Goal: Task Accomplishment & Management: Manage account settings

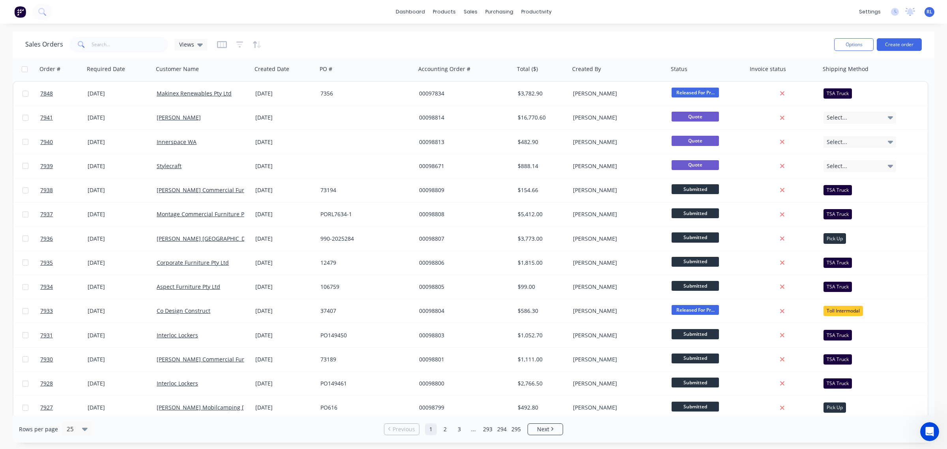
scroll to position [966, 0]
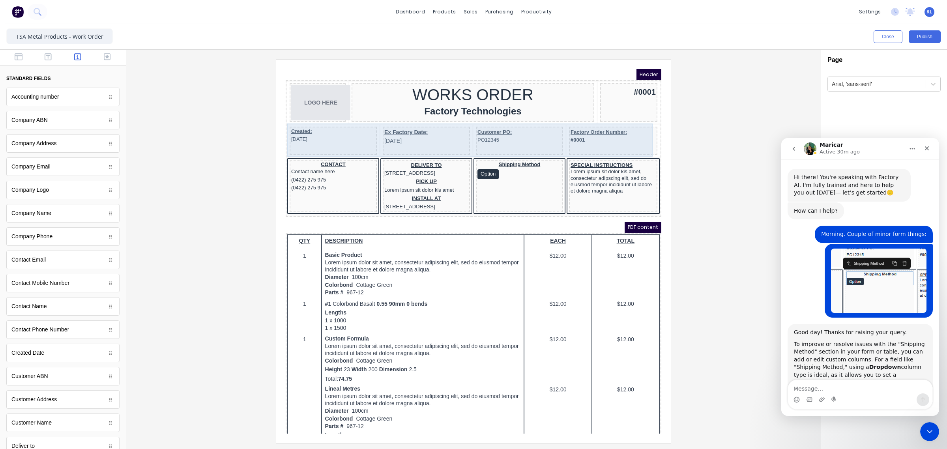
scroll to position [1, 0]
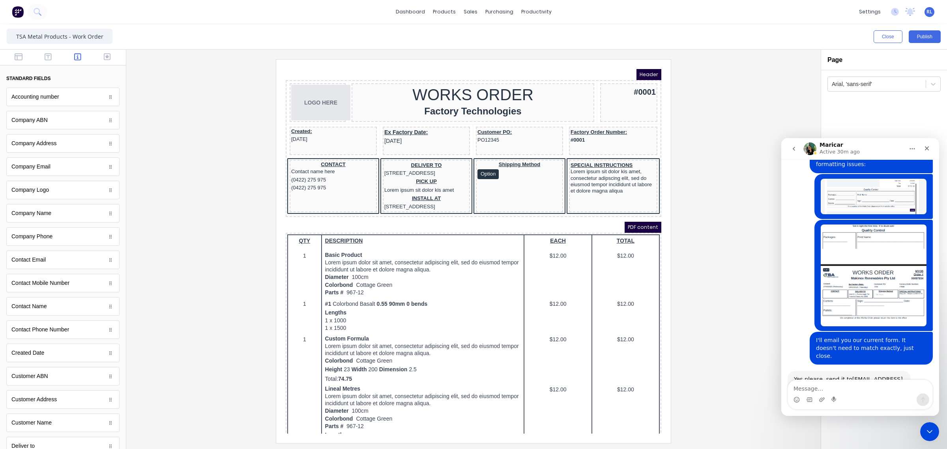
click at [717, 227] on div at bounding box center [474, 251] width 682 height 384
click at [887, 33] on button "Close" at bounding box center [888, 36] width 29 height 13
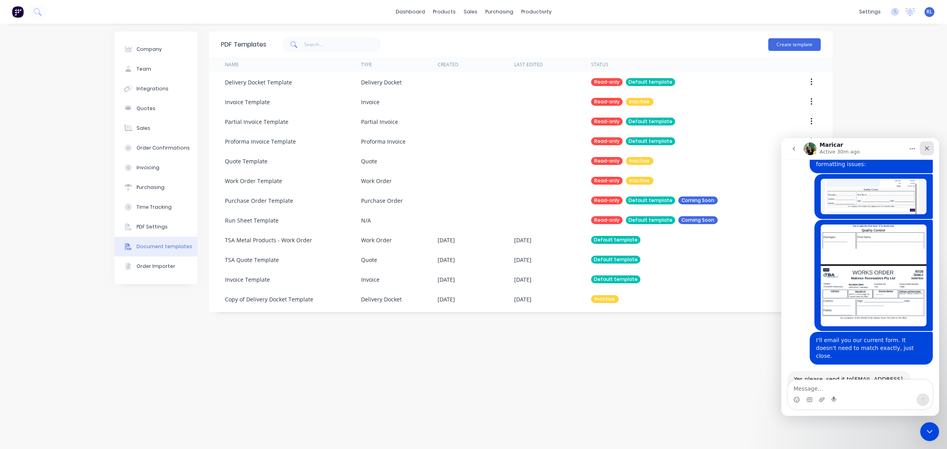
click at [930, 150] on icon "Close" at bounding box center [927, 148] width 6 height 6
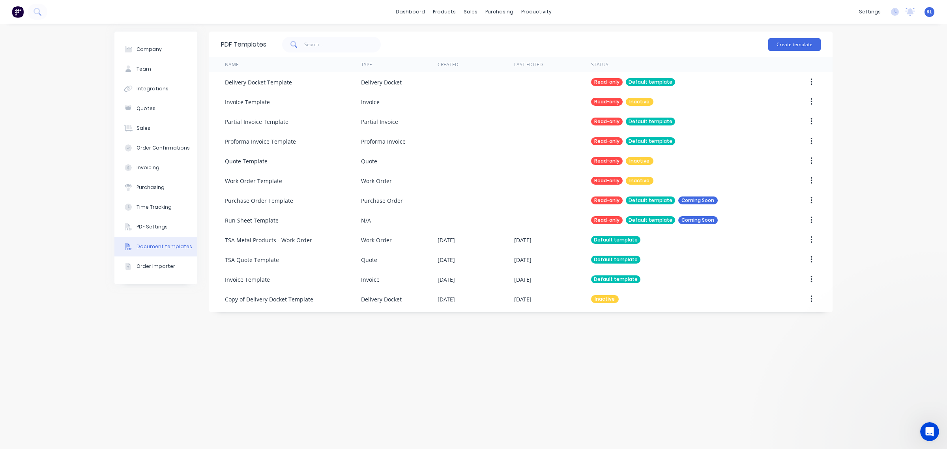
click at [906, 67] on div "Company Team Integrations Quotes Sales Order Confirmations Invoicing Purchasing…" at bounding box center [473, 237] width 947 height 426
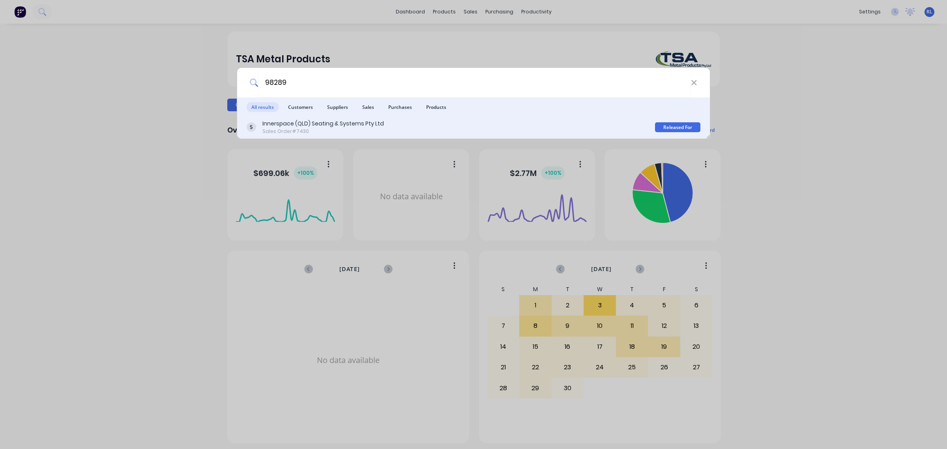
type input "98289"
click at [322, 127] on div "Innerspace (QLD) Seating & Systems Pty Ltd" at bounding box center [323, 124] width 122 height 8
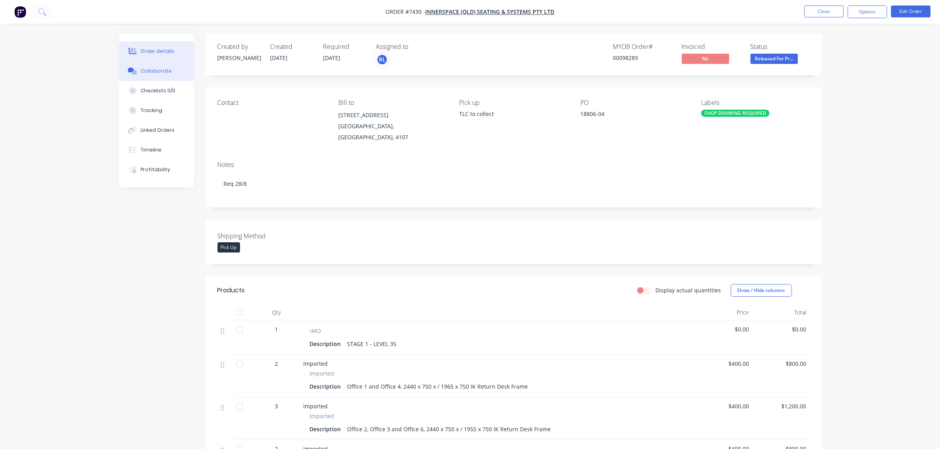
click at [169, 72] on button "Collaborate" at bounding box center [156, 71] width 75 height 20
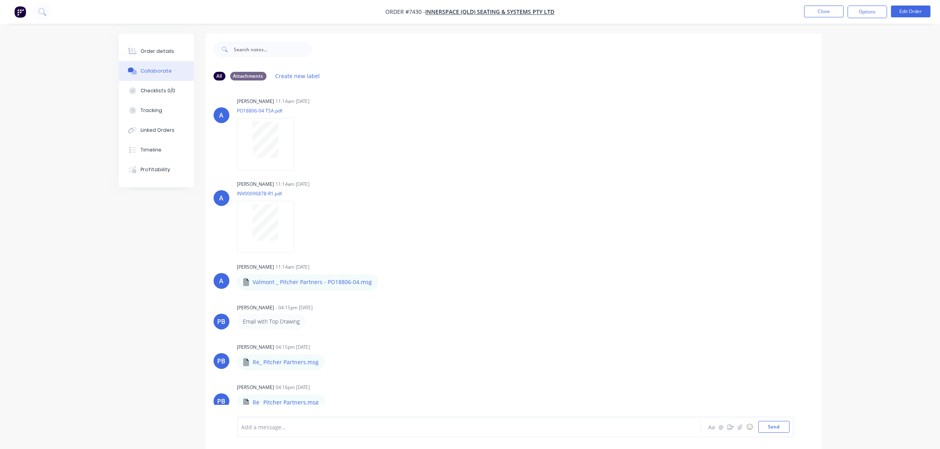
scroll to position [1, 0]
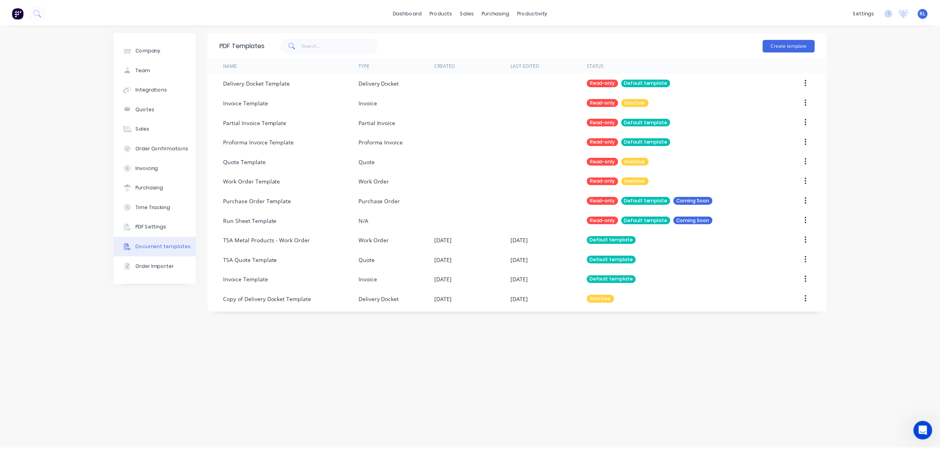
scroll to position [1555, 0]
click at [20, 7] on img at bounding box center [18, 12] width 12 height 12
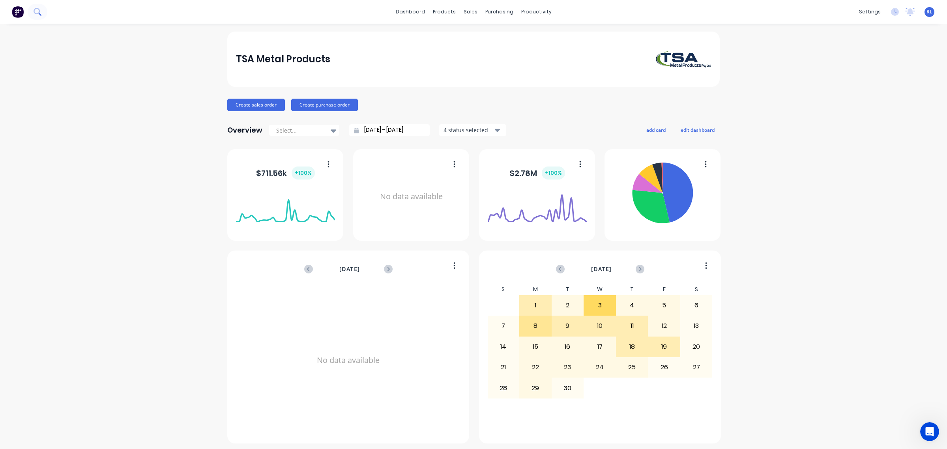
click at [34, 13] on icon at bounding box center [37, 11] width 6 height 6
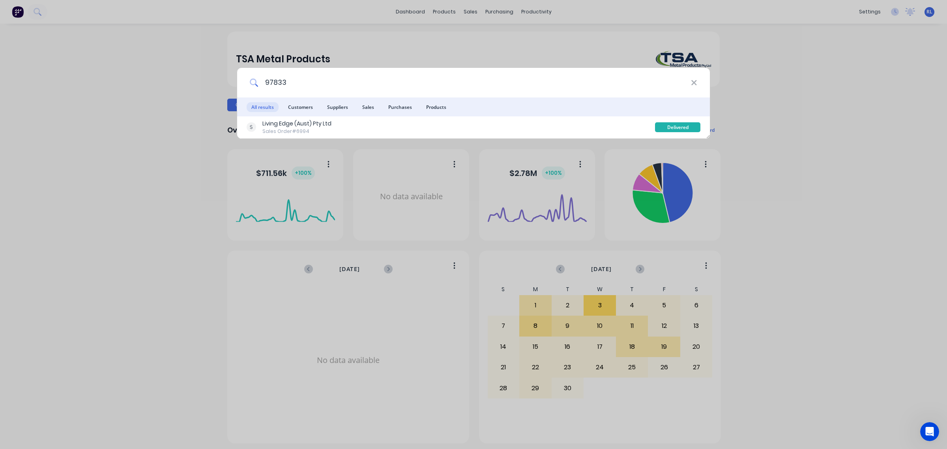
drag, startPoint x: 268, startPoint y: 82, endPoint x: 417, endPoint y: 77, distance: 148.5
click at [417, 77] on input "97833" at bounding box center [475, 83] width 433 height 30
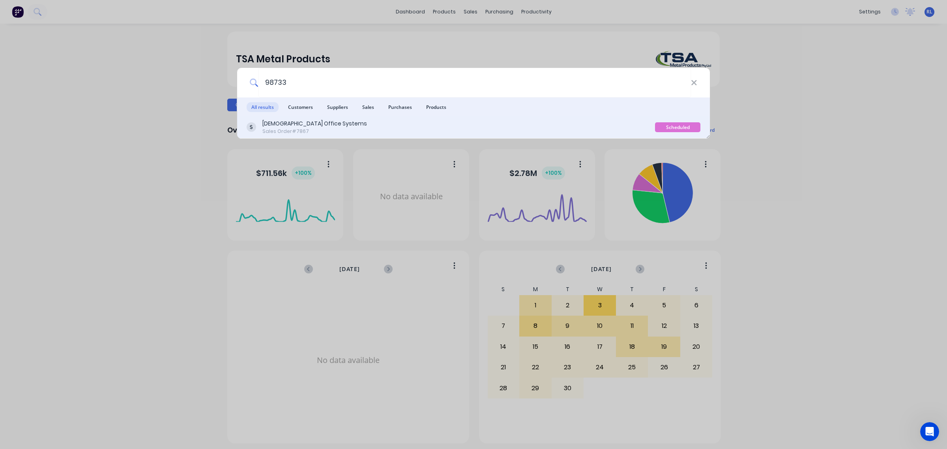
type input "98733"
click at [386, 125] on div "Unifor Office Systems Sales Order #7867" at bounding box center [451, 127] width 409 height 15
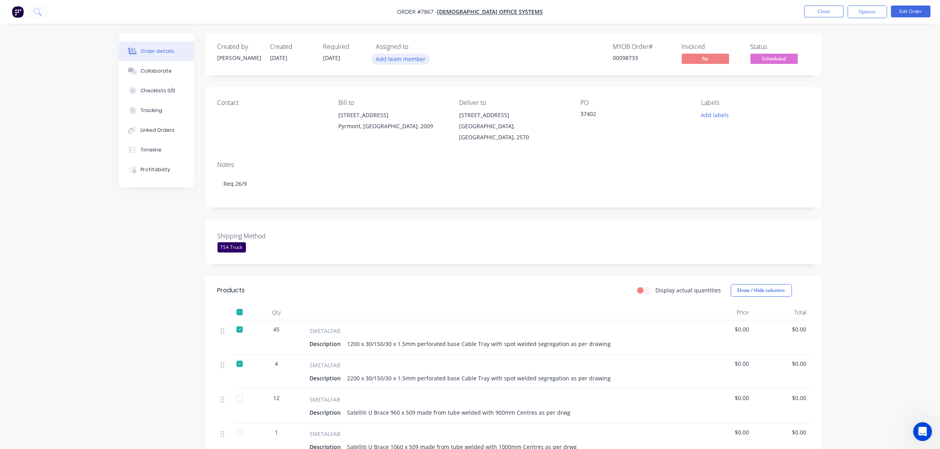
click at [401, 54] on button "Add team member" at bounding box center [400, 59] width 58 height 11
click at [437, 103] on div "Ray Luck (You)" at bounding box center [439, 103] width 79 height 8
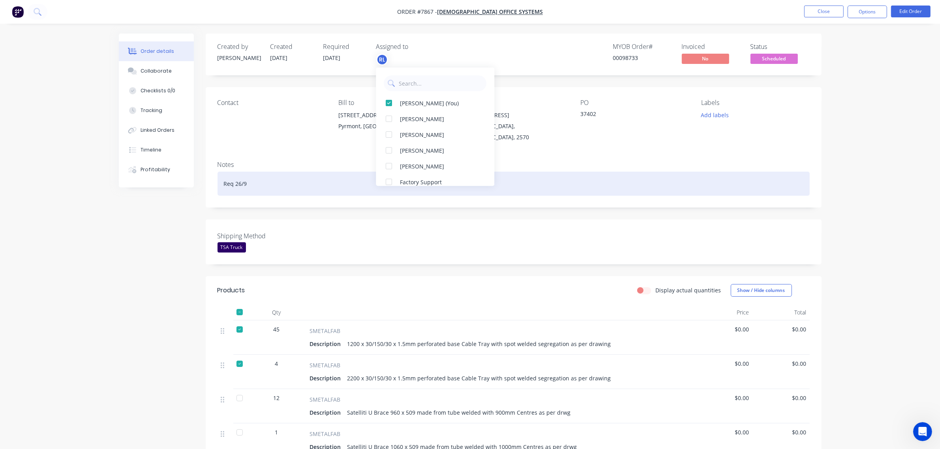
click at [527, 172] on div "Req 26/9" at bounding box center [513, 184] width 592 height 24
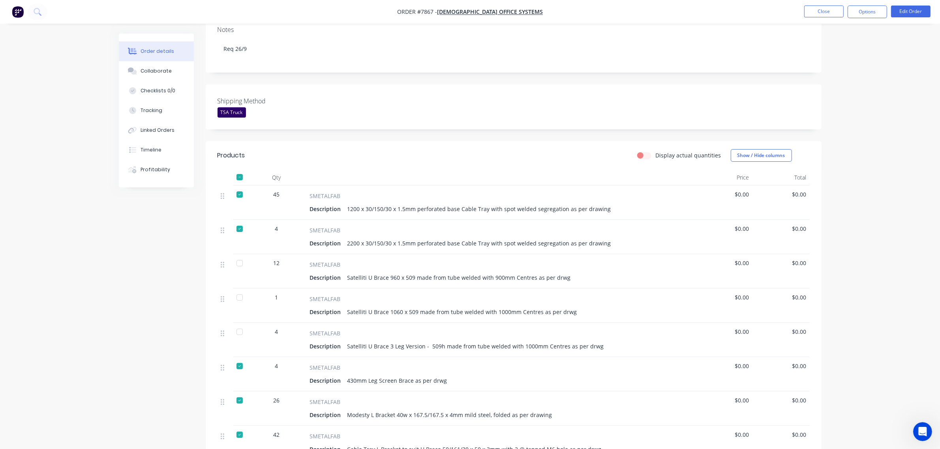
scroll to position [148, 0]
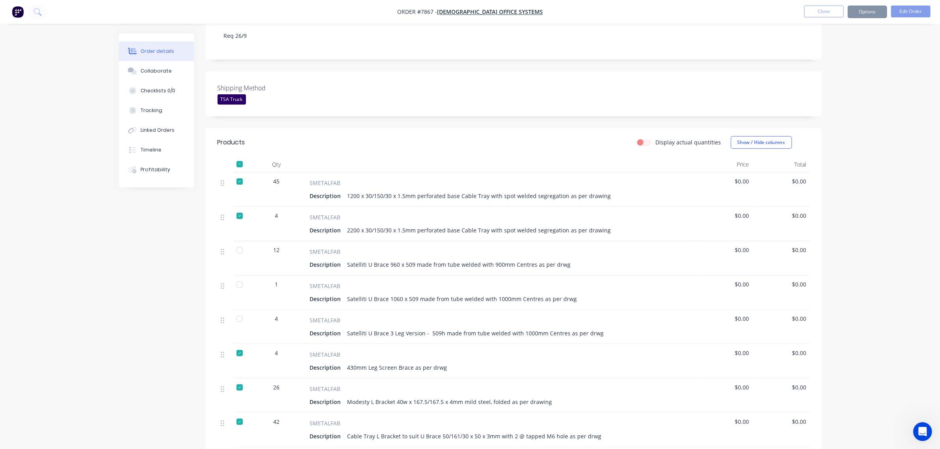
click at [871, 249] on div "Order details Collaborate Checklists 0/0 Tracking Linked Orders Timeline Profit…" at bounding box center [470, 271] width 940 height 838
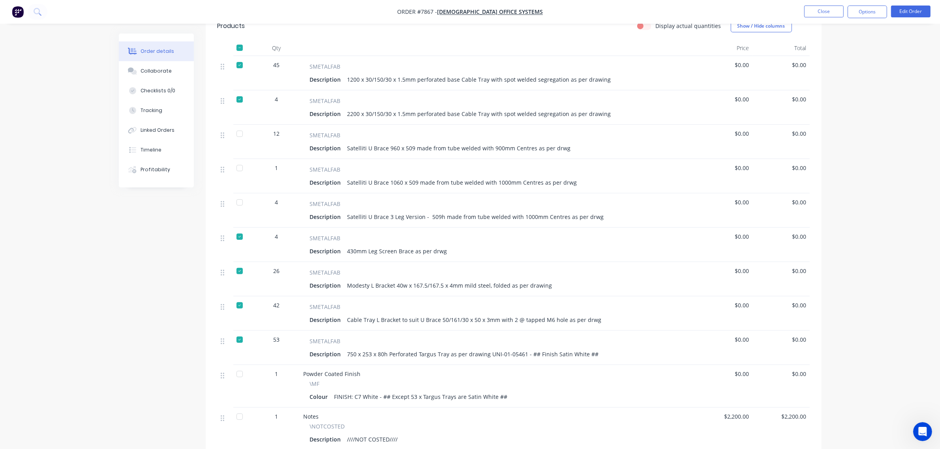
scroll to position [247, 0]
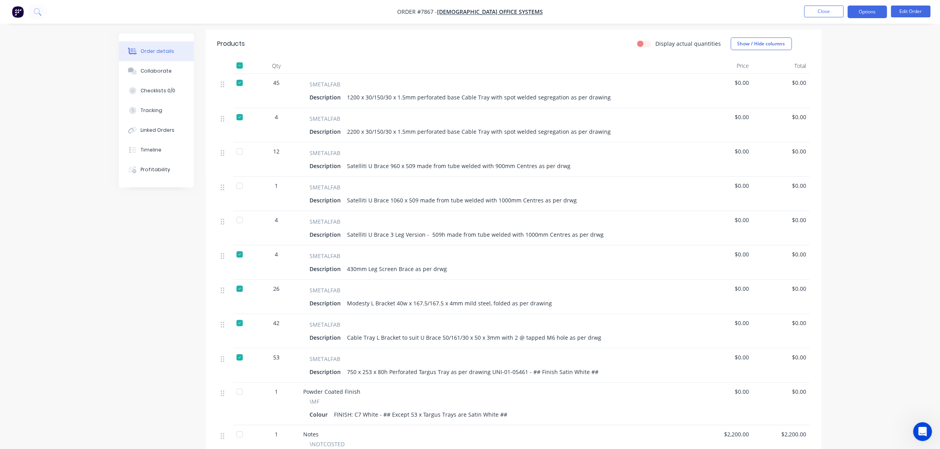
drag, startPoint x: 825, startPoint y: 13, endPoint x: 860, endPoint y: 13, distance: 34.3
click at [860, 13] on ul "Close Options Edit Order" at bounding box center [867, 12] width 145 height 13
click at [864, 13] on button "Options" at bounding box center [866, 12] width 39 height 13
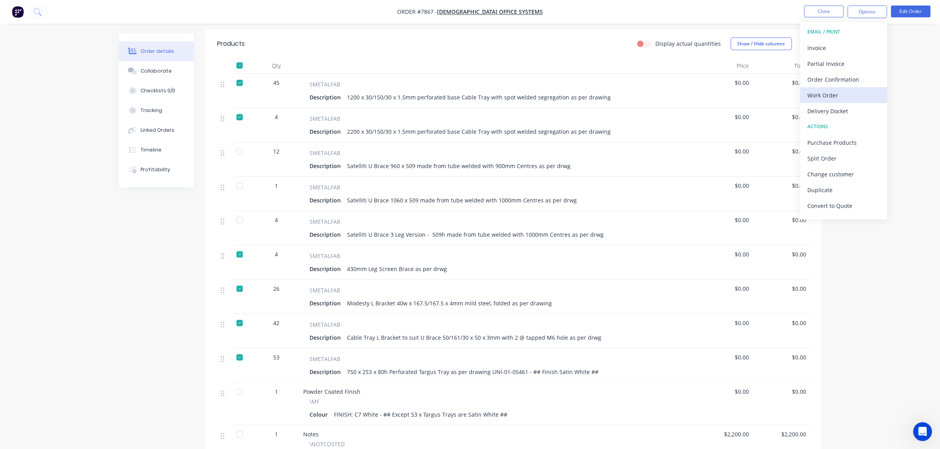
click at [853, 94] on div "Work Order" at bounding box center [843, 95] width 73 height 11
click at [856, 78] on div "Without pricing" at bounding box center [843, 79] width 73 height 11
click at [157, 70] on div "Collaborate" at bounding box center [156, 70] width 31 height 7
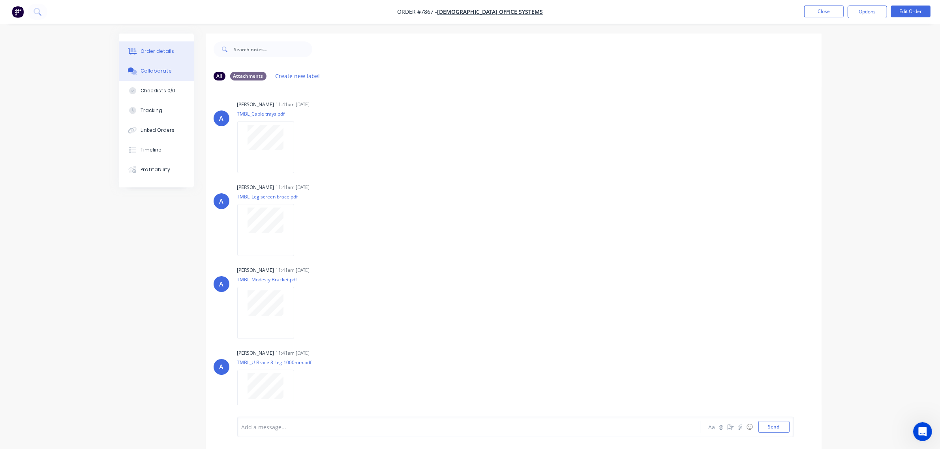
click at [161, 52] on div "Order details" at bounding box center [158, 51] width 34 height 7
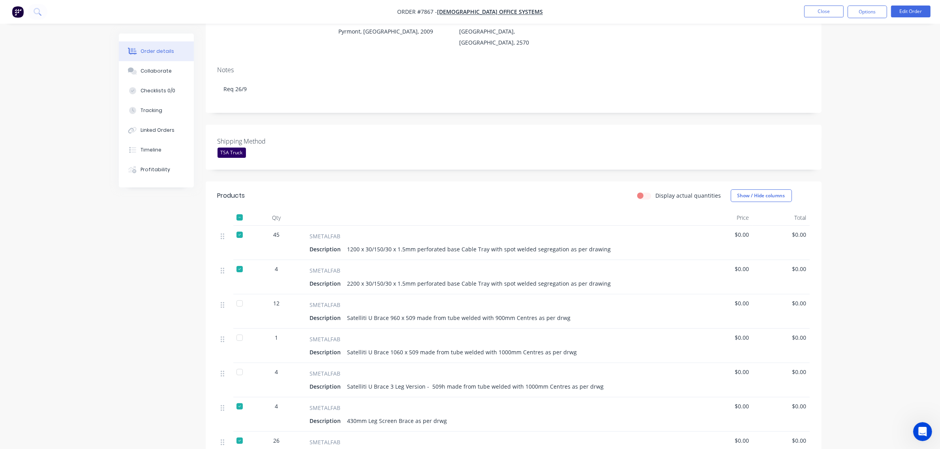
scroll to position [99, 0]
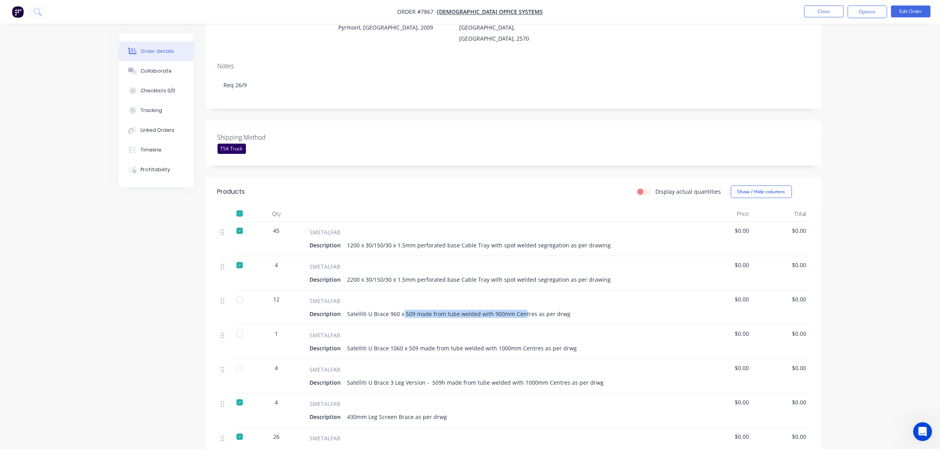
drag, startPoint x: 401, startPoint y: 305, endPoint x: 523, endPoint y: 302, distance: 122.0
click at [521, 308] on div "Satelliti U Brace 960 x 509 made from tube welded with 900mm Centres as per drwg" at bounding box center [459, 313] width 230 height 11
click at [540, 308] on div "Satelliti U Brace 960 x 509 made from tube welded with 900mm Centres as per drwg" at bounding box center [459, 313] width 230 height 11
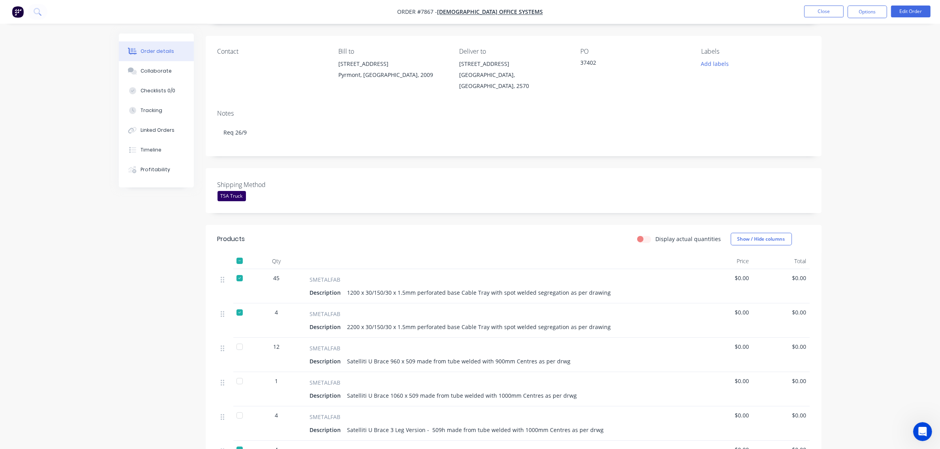
scroll to position [0, 0]
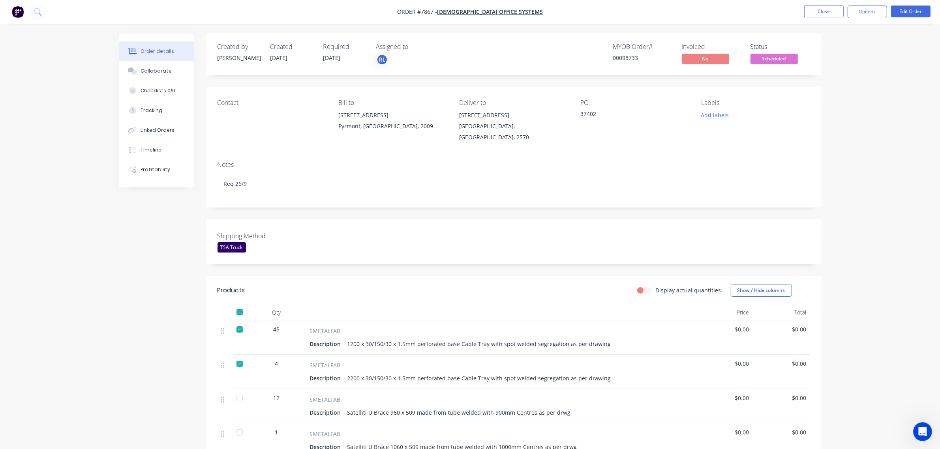
drag, startPoint x: 323, startPoint y: 58, endPoint x: 350, endPoint y: 58, distance: 27.2
click at [350, 58] on div "Required 23/09/25" at bounding box center [344, 54] width 43 height 23
copy span "23/09/25"
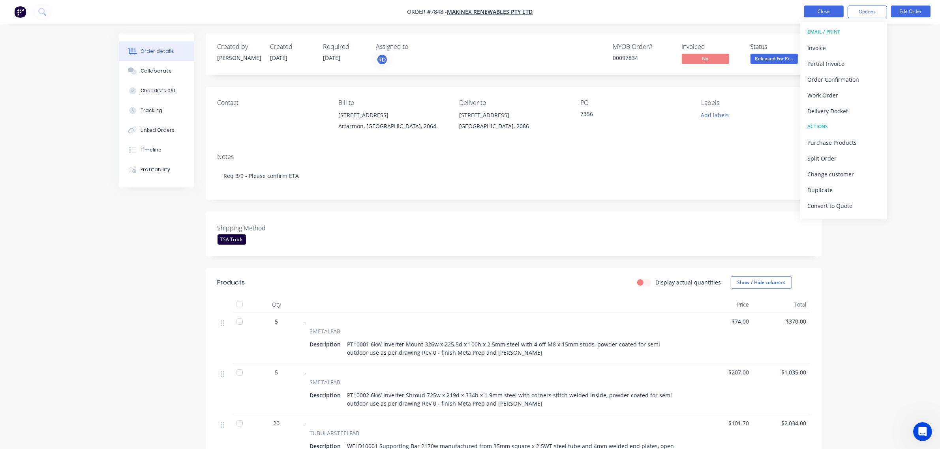
click at [824, 9] on button "Close" at bounding box center [823, 12] width 39 height 12
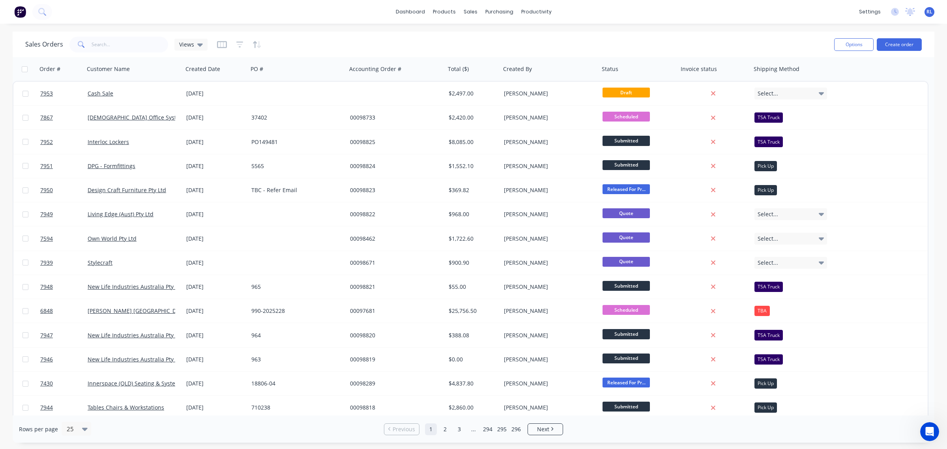
click at [20, 8] on img at bounding box center [20, 12] width 12 height 12
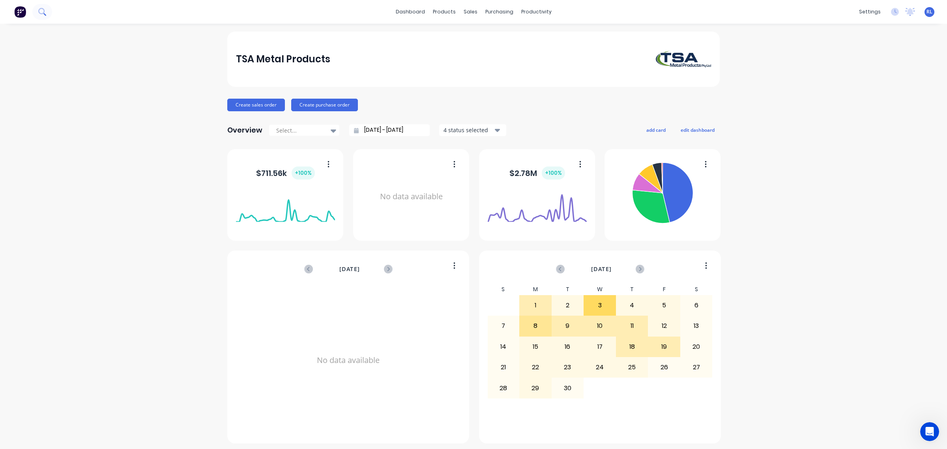
click at [45, 11] on icon at bounding box center [41, 11] width 7 height 7
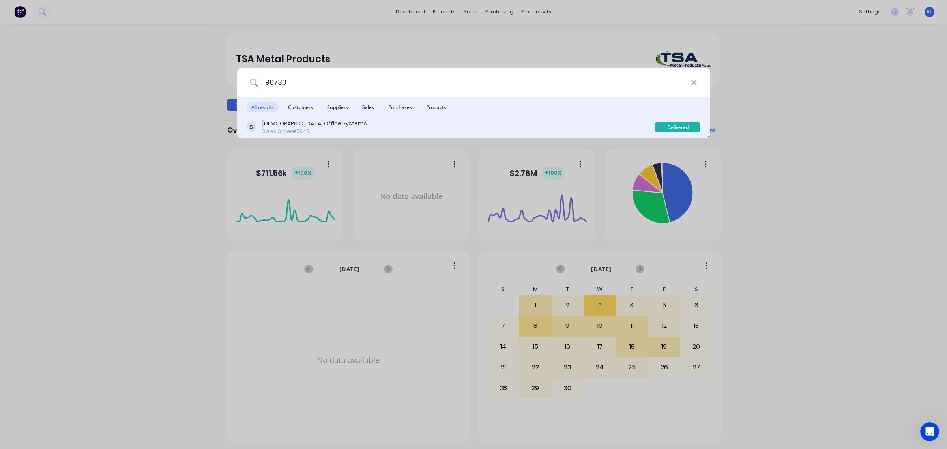
type input "96730"
click at [356, 126] on div "Unifor Office Systems Sales Order #5948" at bounding box center [451, 127] width 409 height 15
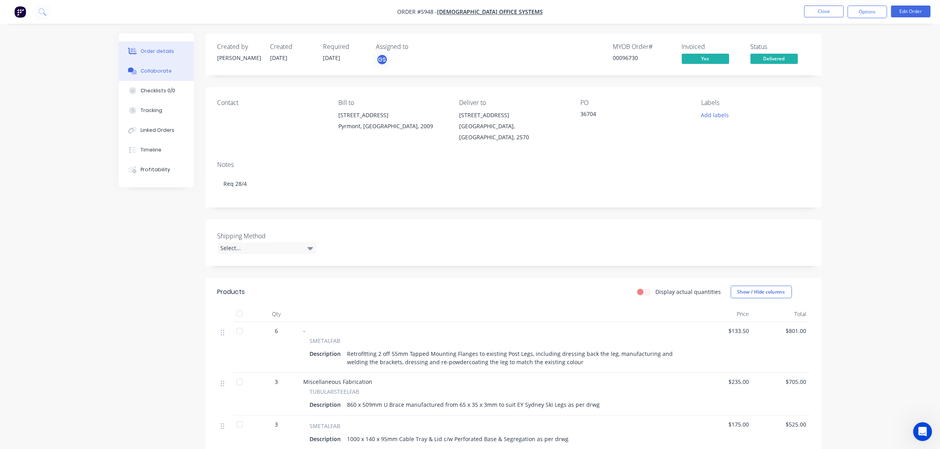
click at [161, 73] on div "Collaborate" at bounding box center [156, 70] width 31 height 7
